Goal: Connect with others: Establish contact or relationships with other users

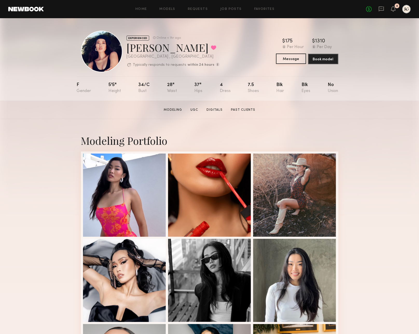
click at [287, 57] on button "Message" at bounding box center [291, 58] width 30 height 10
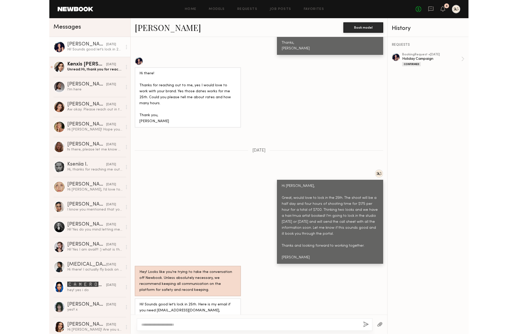
scroll to position [272, 0]
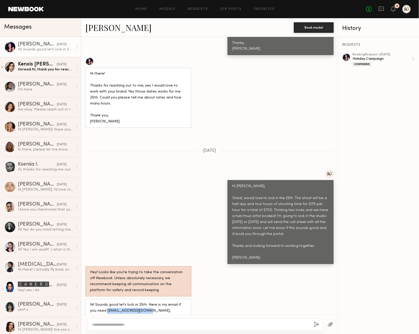
drag, startPoint x: 99, startPoint y: 285, endPoint x: 141, endPoint y: 288, distance: 42.1
click at [141, 302] on div "Hi! Sounds good let’s lock in 25th. Here is my email if you need [EMAIL_ADDRESS…" at bounding box center [138, 320] width 97 height 36
copy div "[EMAIL_ADDRESS][DOMAIN_NAME]"
click at [124, 302] on div "Hi! Sounds good let’s lock in 25th. Here is my email if you need [EMAIL_ADDRESS…" at bounding box center [138, 320] width 97 height 36
drag, startPoint x: 99, startPoint y: 286, endPoint x: 141, endPoint y: 289, distance: 41.9
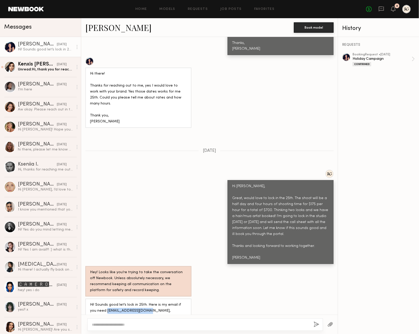
click at [141, 302] on div "Hi! Sounds good let’s lock in 25th. Here is my email if you need [EMAIL_ADDRESS…" at bounding box center [138, 320] width 97 height 36
copy div "[EMAIL_ADDRESS][DOMAIN_NAME]"
